Goal: Task Accomplishment & Management: Use online tool/utility

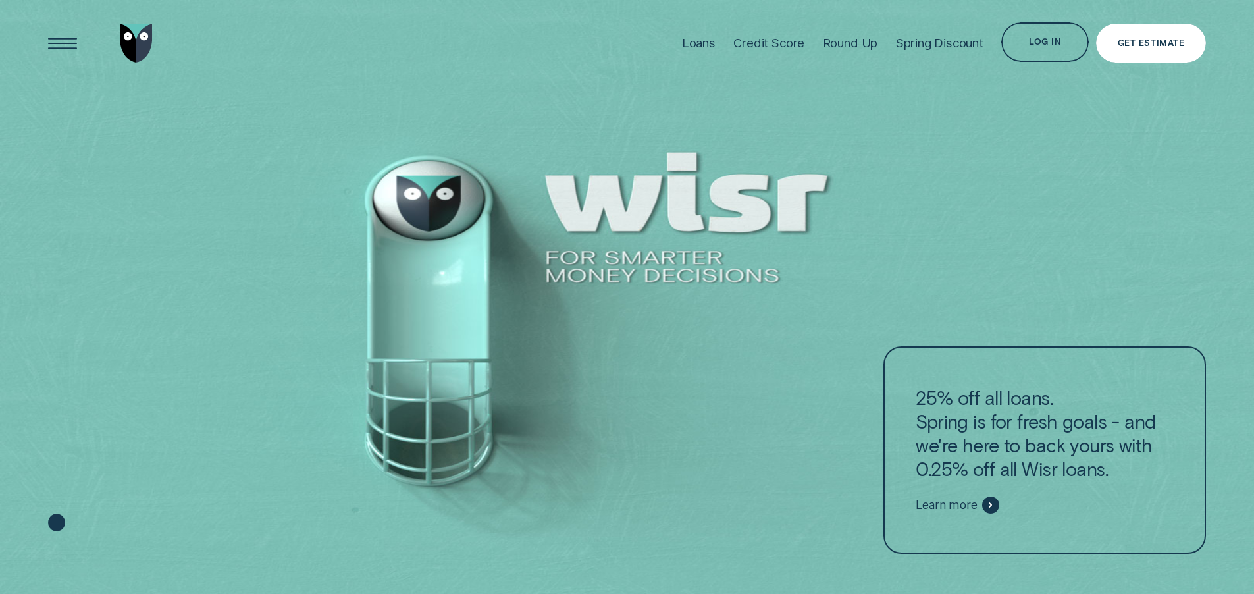
click at [1160, 41] on div "Get Estimate" at bounding box center [1151, 43] width 66 height 8
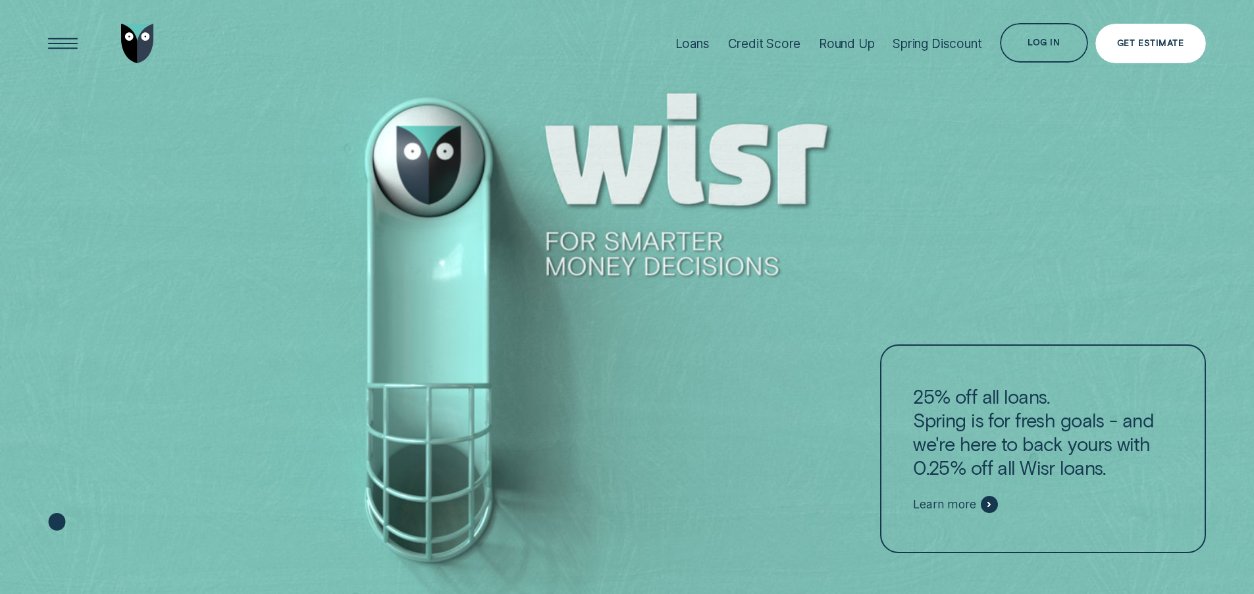
click at [1150, 46] on div "Get Estimate" at bounding box center [1150, 43] width 66 height 8
click at [1129, 49] on div "Get Estimate" at bounding box center [1150, 43] width 111 height 39
